Goal: Task Accomplishment & Management: Complete application form

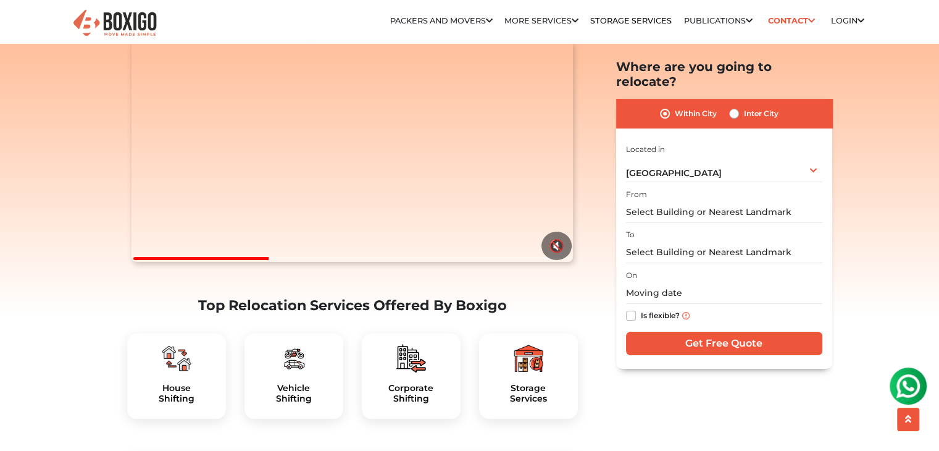
scroll to position [162, 0]
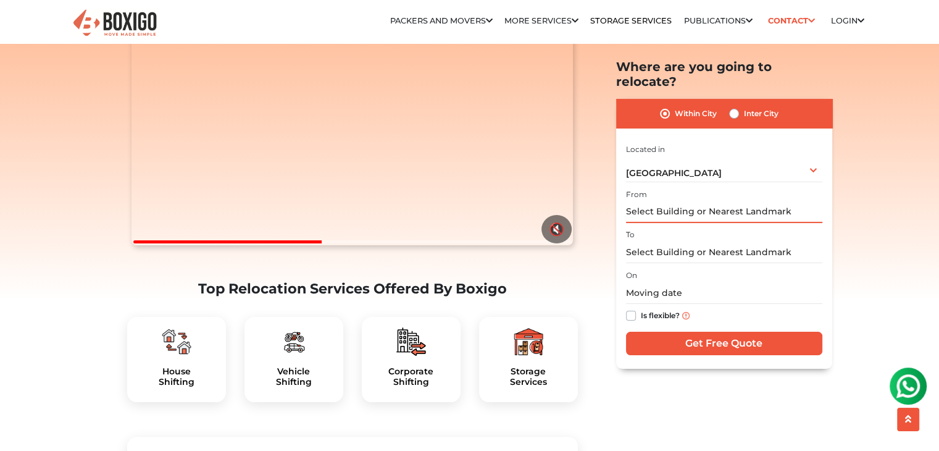
click at [680, 201] on input "text" at bounding box center [724, 212] width 196 height 22
click at [686, 201] on input "text" at bounding box center [724, 212] width 196 height 22
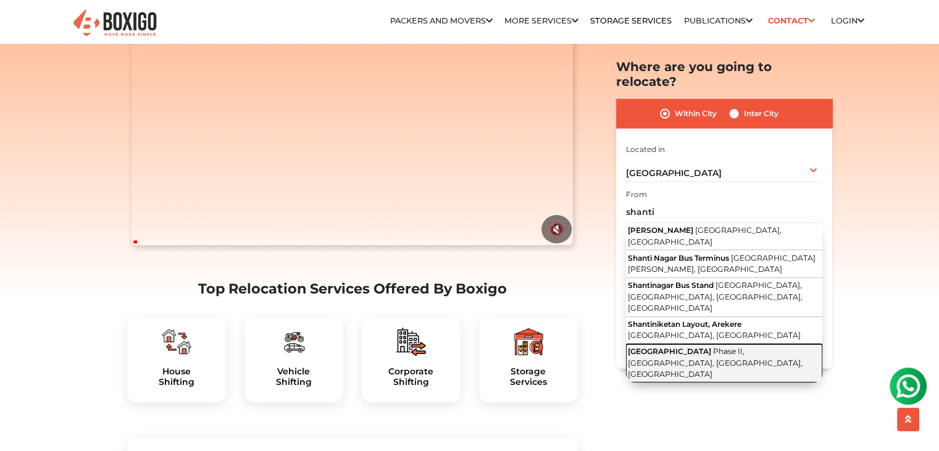
click at [694, 346] on span "[GEOGRAPHIC_DATA]" at bounding box center [669, 350] width 83 height 9
type input "[GEOGRAPHIC_DATA], [GEOGRAPHIC_DATA]"
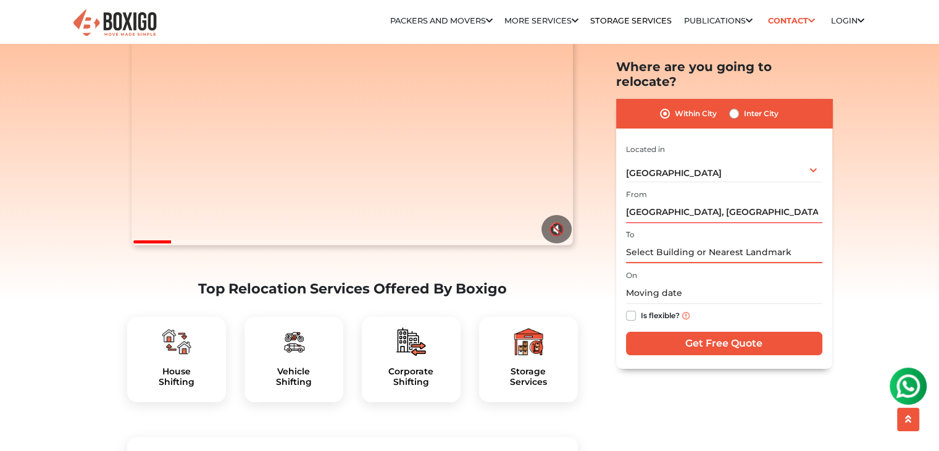
click at [668, 241] on input "text" at bounding box center [724, 252] width 196 height 22
type input "a"
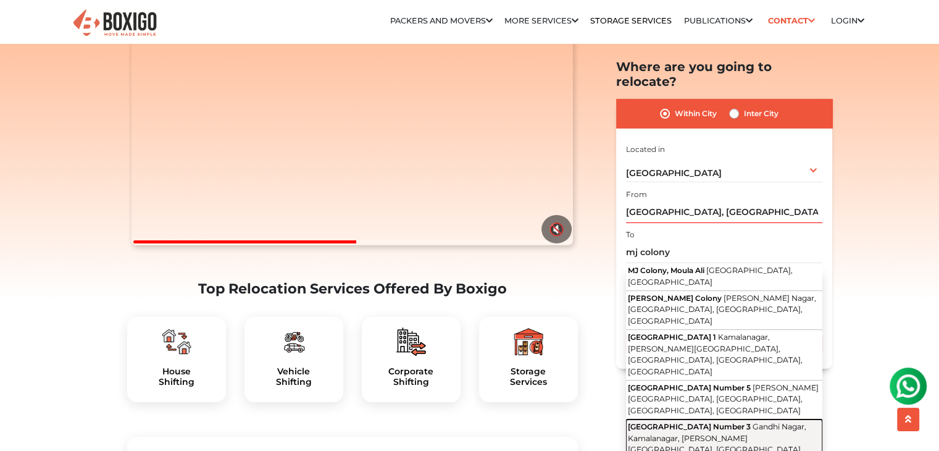
click at [720, 419] on button "MJ [STREET_ADDRESS][PERSON_NAME]" at bounding box center [724, 444] width 196 height 50
type input "MJ [STREET_ADDRESS][PERSON_NAME]"
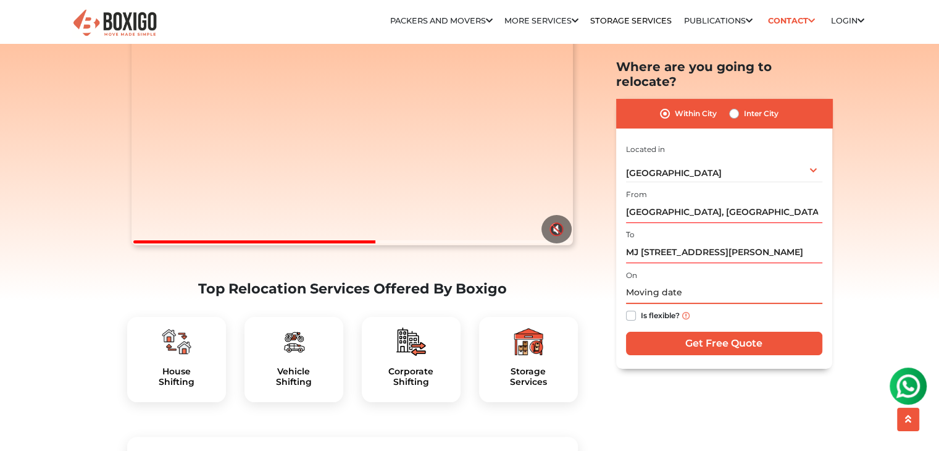
click at [667, 282] on input "text" at bounding box center [724, 293] width 196 height 22
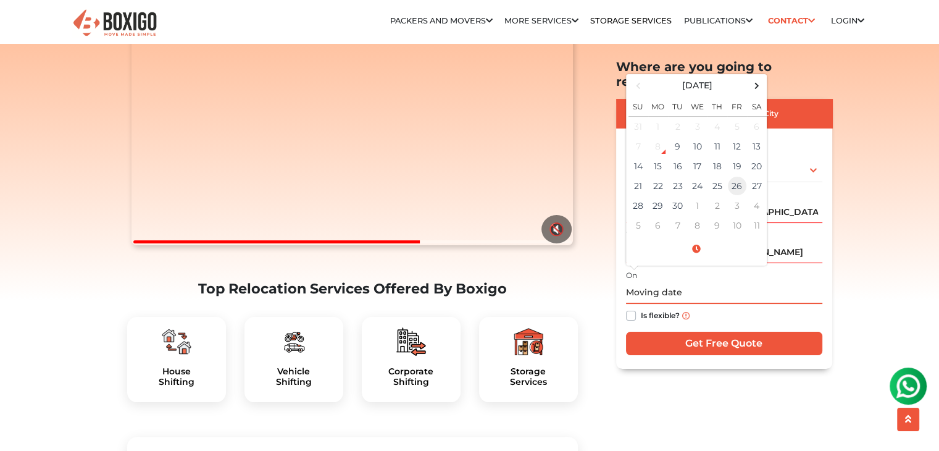
click at [733, 176] on td "26" at bounding box center [737, 186] width 20 height 20
type input "[DATE] 12:00 AM"
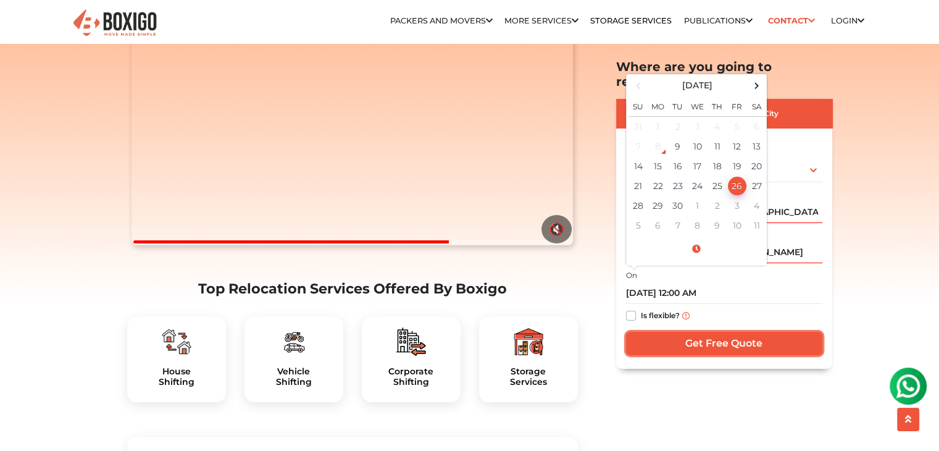
click at [733, 331] on input "Get Free Quote" at bounding box center [724, 342] width 196 height 23
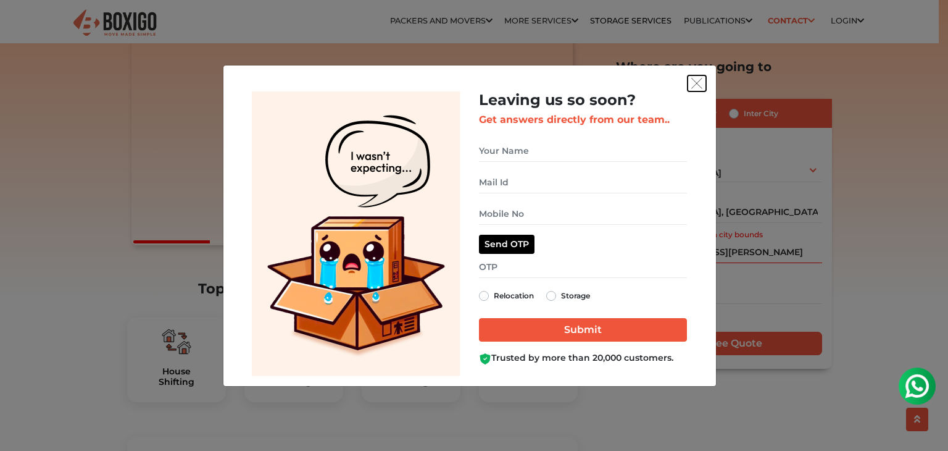
click at [694, 84] on img "get free quote dialog" at bounding box center [696, 83] width 11 height 11
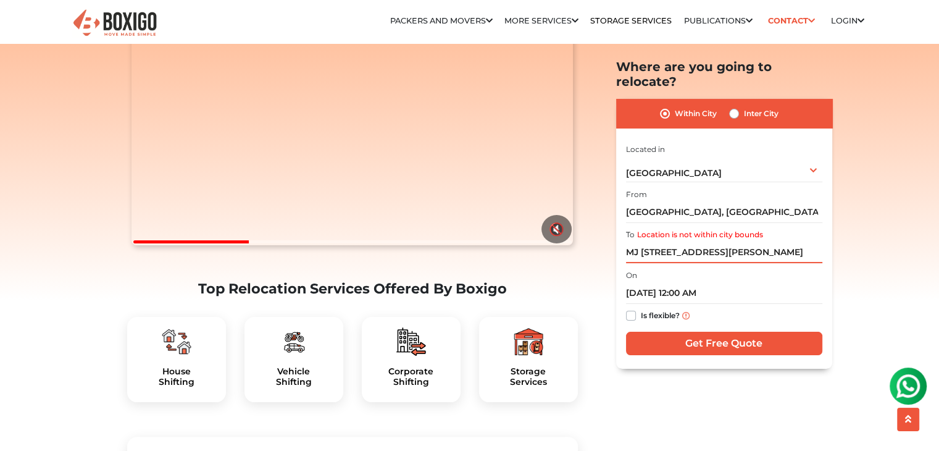
click at [693, 241] on input "MJ [STREET_ADDRESS][PERSON_NAME]" at bounding box center [724, 252] width 196 height 22
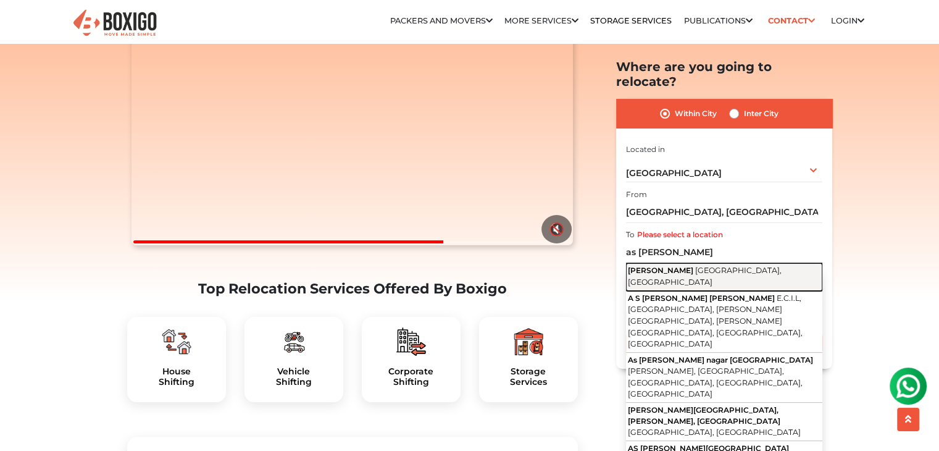
click at [694, 265] on span "[GEOGRAPHIC_DATA], [GEOGRAPHIC_DATA]" at bounding box center [705, 275] width 154 height 21
type input "[PERSON_NAME][GEOGRAPHIC_DATA], [GEOGRAPHIC_DATA], [GEOGRAPHIC_DATA]"
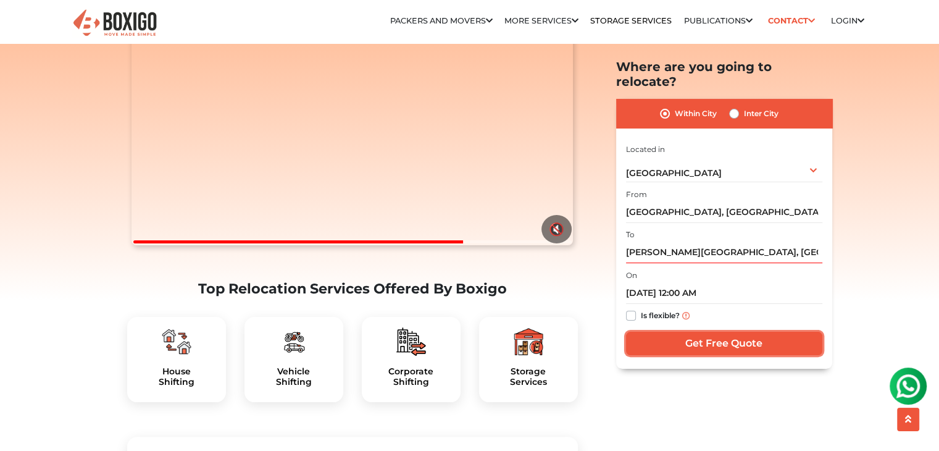
click at [683, 331] on input "Get Free Quote" at bounding box center [724, 342] width 196 height 23
